Goal: Transaction & Acquisition: Obtain resource

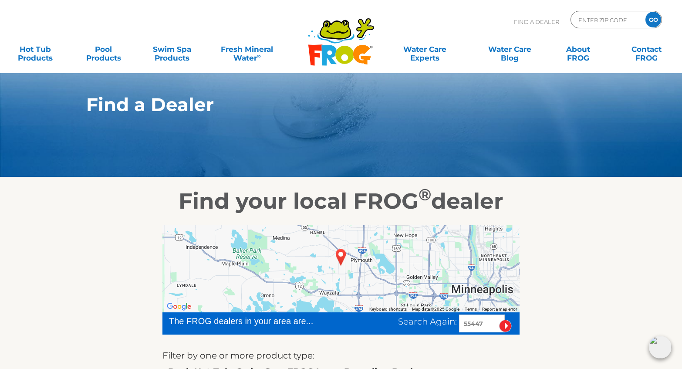
click at [350, 37] on icon ".st130{clip-path:url(#SVGID_2_);fill-rule:evenodd;clip-rule:evenodd;fill:#C3CC0…" at bounding box center [341, 41] width 67 height 49
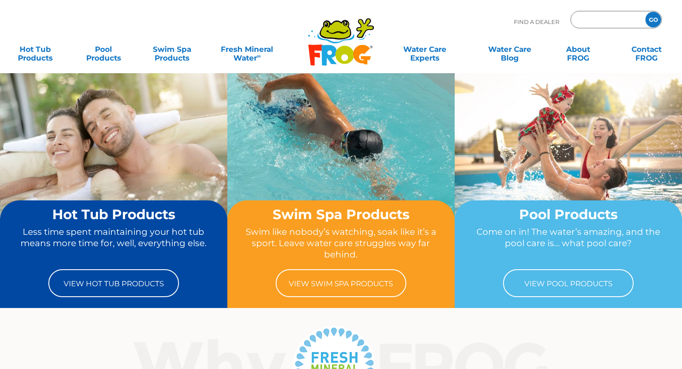
click at [611, 17] on input "Zip Code Form" at bounding box center [607, 20] width 59 height 13
type input "55447"
click at [653, 20] on input "GO" at bounding box center [654, 20] width 16 height 16
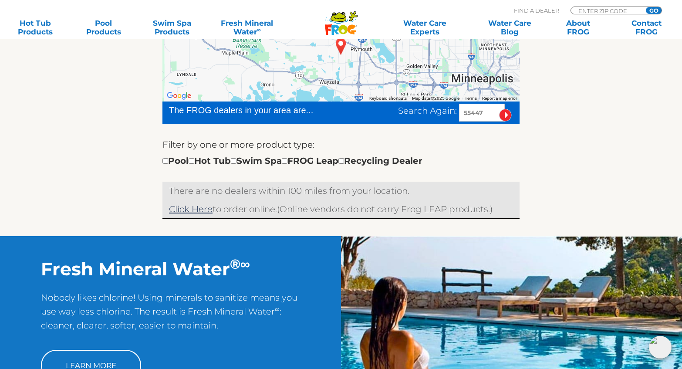
scroll to position [131, 0]
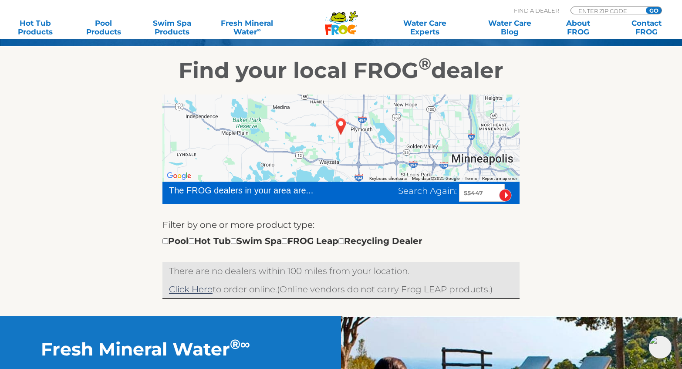
click at [504, 198] on input "image" at bounding box center [505, 195] width 13 height 13
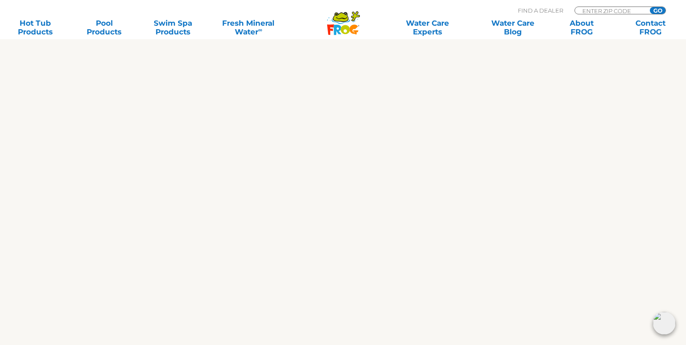
scroll to position [610, 0]
click at [614, 12] on input "Zip Code Form" at bounding box center [611, 10] width 59 height 7
type input "55447"
click at [658, 10] on input "GO" at bounding box center [658, 10] width 16 height 7
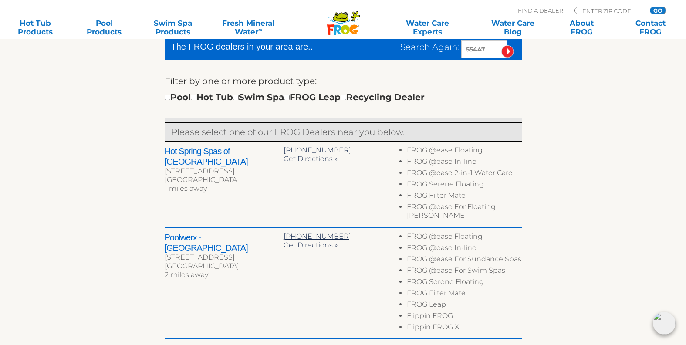
scroll to position [87, 0]
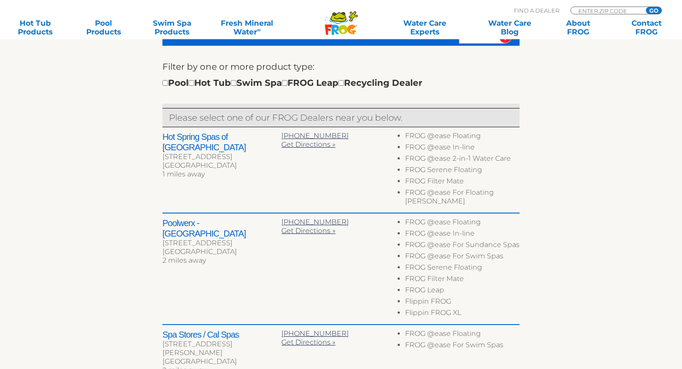
scroll to position [138, 0]
